Goal: Information Seeking & Learning: Learn about a topic

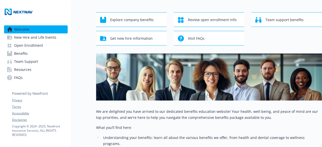
scroll to position [0, 4]
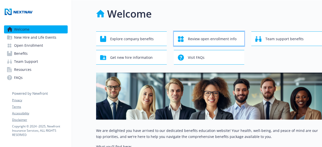
click at [189, 38] on span "Review open enrollment info" at bounding box center [212, 39] width 49 height 10
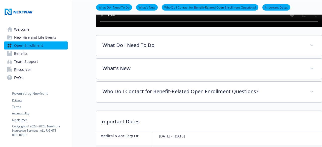
scroll to position [128, 4]
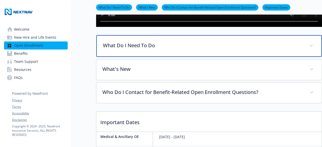
click at [123, 57] on div "What Do I Need To Do" at bounding box center [208, 46] width 225 height 22
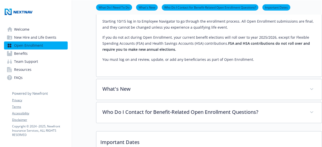
scroll to position [295, 4]
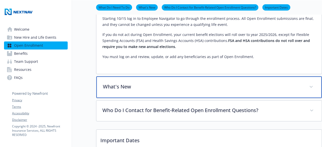
click at [112, 91] on p "What's New" at bounding box center [203, 87] width 200 height 8
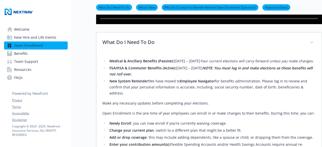
scroll to position [130, 3]
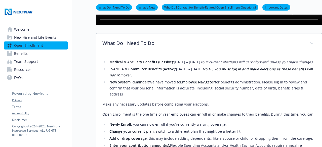
click at [19, 54] on span "Benefits" at bounding box center [21, 54] width 14 height 8
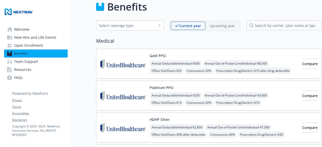
scroll to position [0, 3]
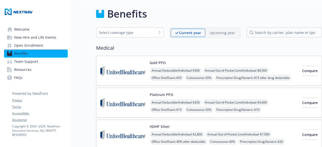
click at [217, 33] on p "Upcoming year" at bounding box center [221, 32] width 25 height 5
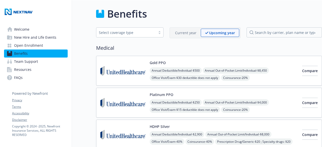
click at [187, 33] on p "Current year" at bounding box center [185, 32] width 21 height 5
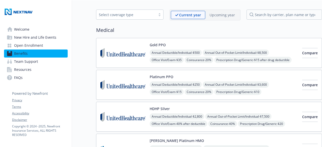
scroll to position [13, 3]
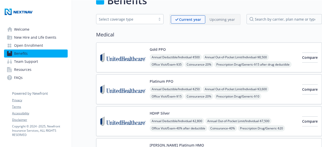
click at [218, 18] on p "Upcoming year" at bounding box center [221, 19] width 25 height 5
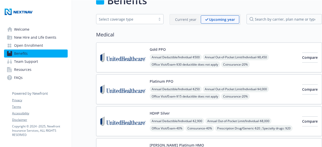
click at [183, 17] on p "Current year" at bounding box center [185, 19] width 21 height 5
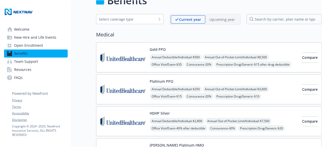
click at [219, 20] on p "Upcoming year" at bounding box center [221, 19] width 25 height 5
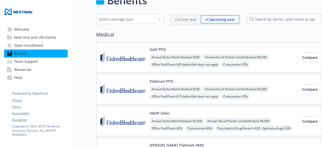
click at [185, 18] on p "Current year" at bounding box center [185, 19] width 21 height 5
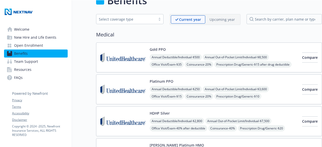
click at [214, 19] on p "Upcoming year" at bounding box center [221, 19] width 25 height 5
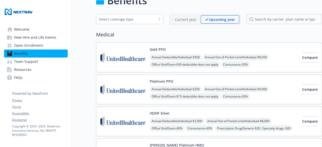
click at [175, 20] on p "Current year" at bounding box center [185, 19] width 21 height 5
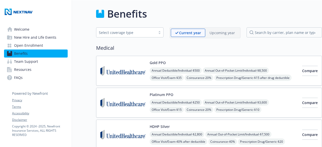
scroll to position [0, 3]
click at [212, 32] on p "Upcoming year" at bounding box center [221, 32] width 25 height 5
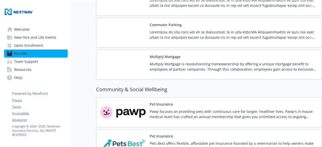
scroll to position [660, 3]
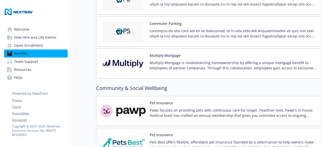
click at [276, 69] on div "Multiply Mortgage is revolutionizing homeownership by offering a unique mortgag…" at bounding box center [234, 67] width 168 height 14
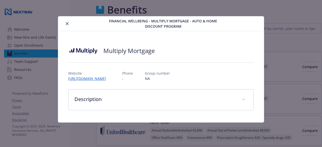
scroll to position [660, 3]
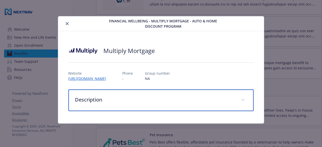
click at [97, 100] on p "Description" at bounding box center [155, 100] width 160 height 8
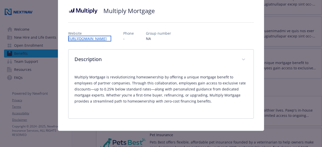
scroll to position [39, 0]
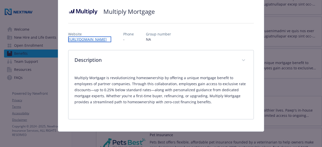
click at [110, 38] on link "[URL][DOMAIN_NAME]" at bounding box center [89, 39] width 43 height 6
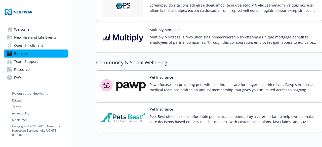
scroll to position [685, 3]
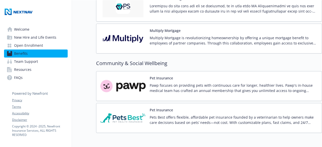
click at [28, 59] on span "Team Support" at bounding box center [26, 62] width 24 height 8
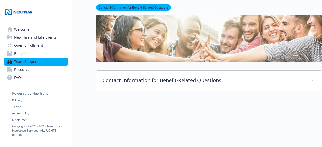
scroll to position [73, 3]
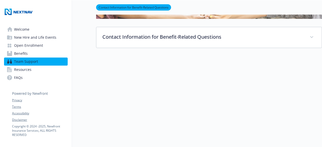
click at [21, 69] on span "Resources" at bounding box center [22, 70] width 17 height 8
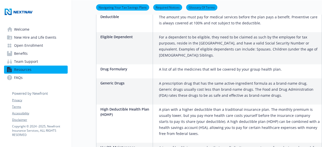
scroll to position [431, 0]
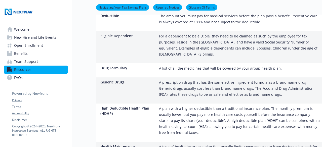
click at [17, 27] on span "Welcome" at bounding box center [21, 29] width 15 height 8
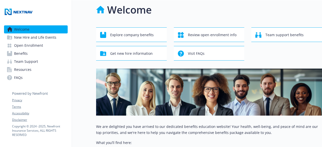
scroll to position [125, 0]
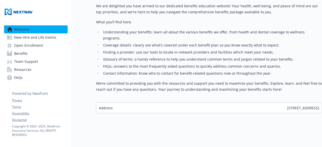
click at [36, 38] on span "New Hire and Life Events" at bounding box center [35, 37] width 42 height 8
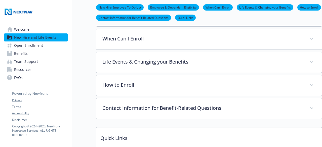
scroll to position [172, 0]
